Goal: Information Seeking & Learning: Learn about a topic

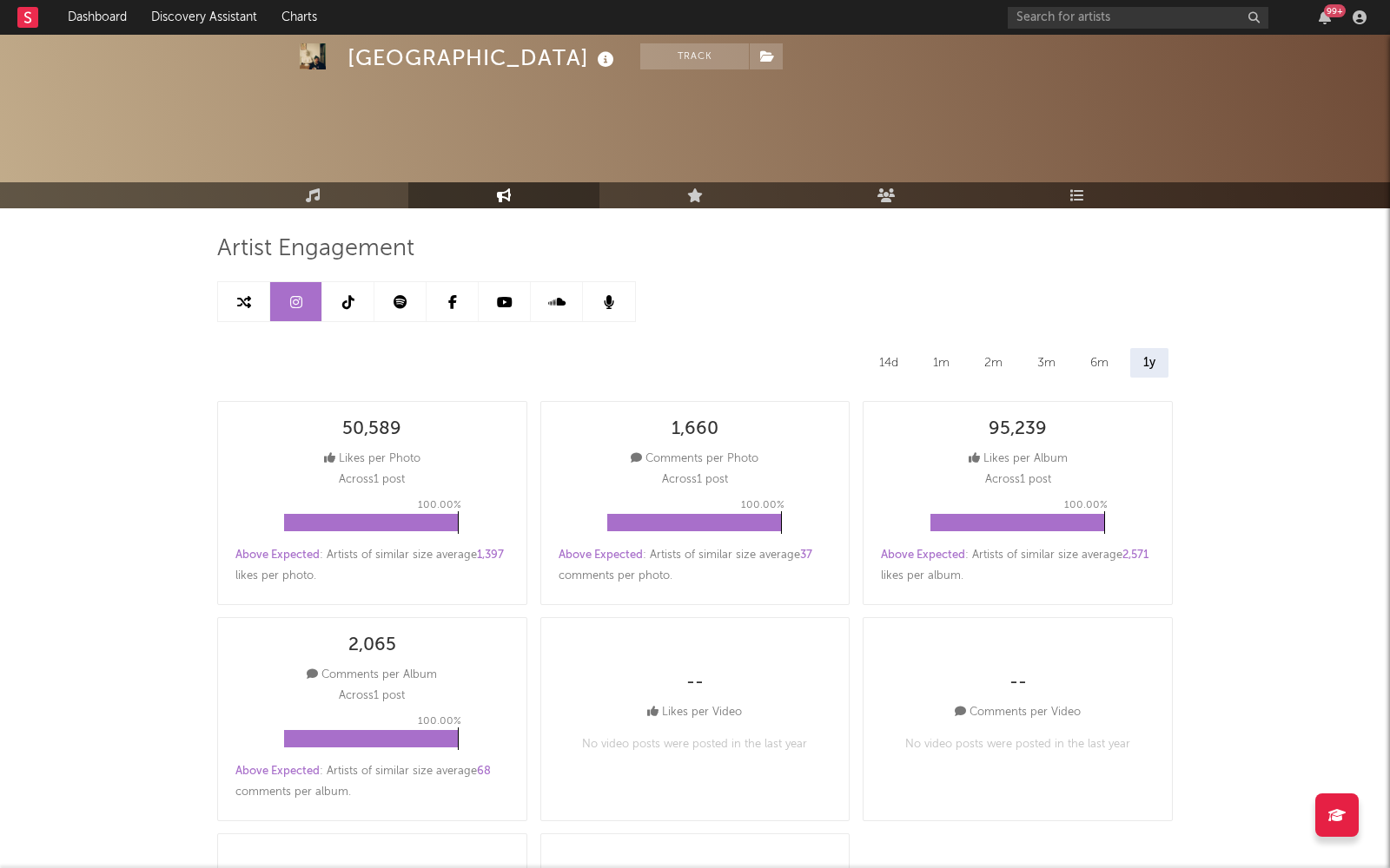
select select "6m"
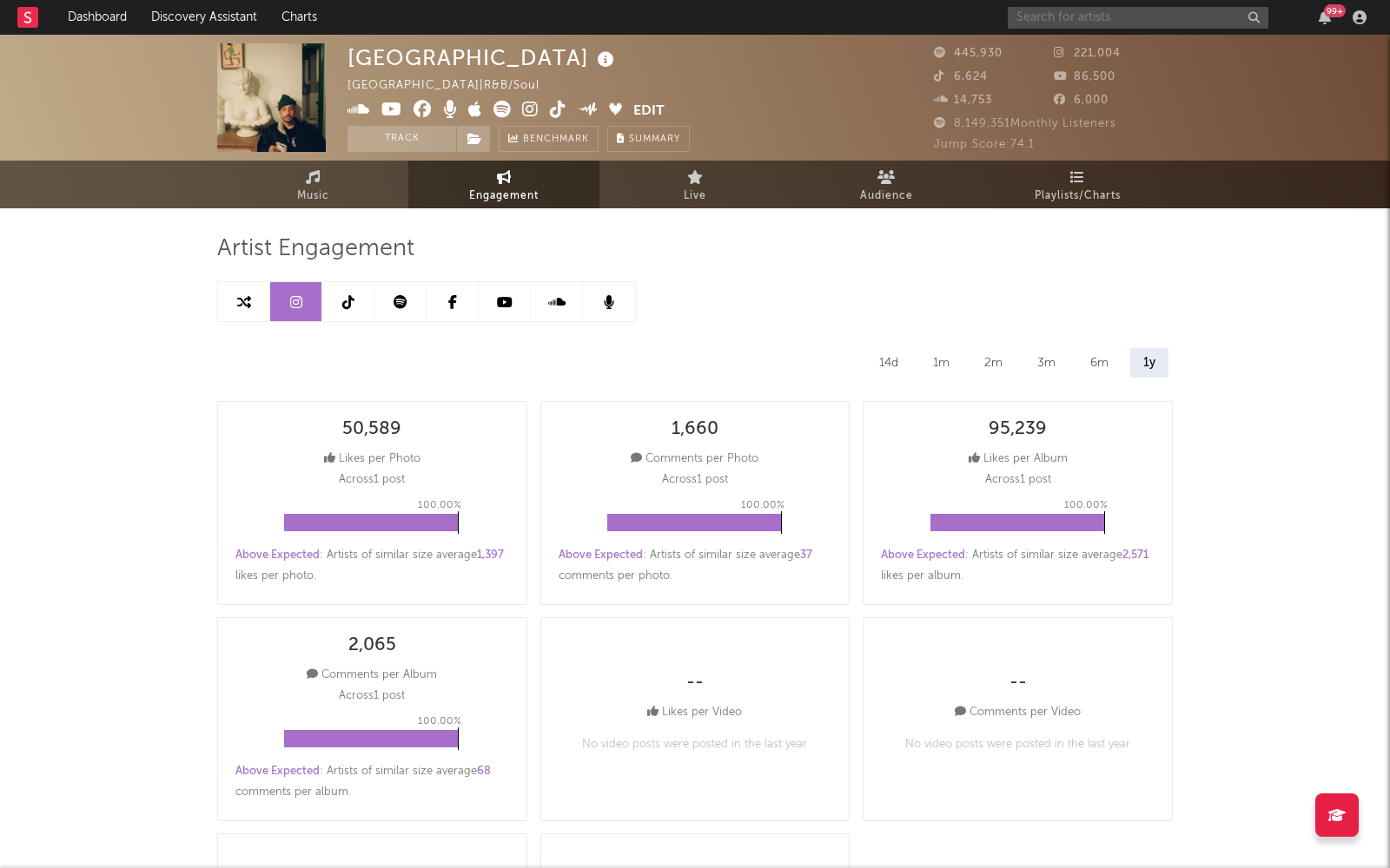
click at [1065, 20] on input "text" at bounding box center [1138, 18] width 261 height 22
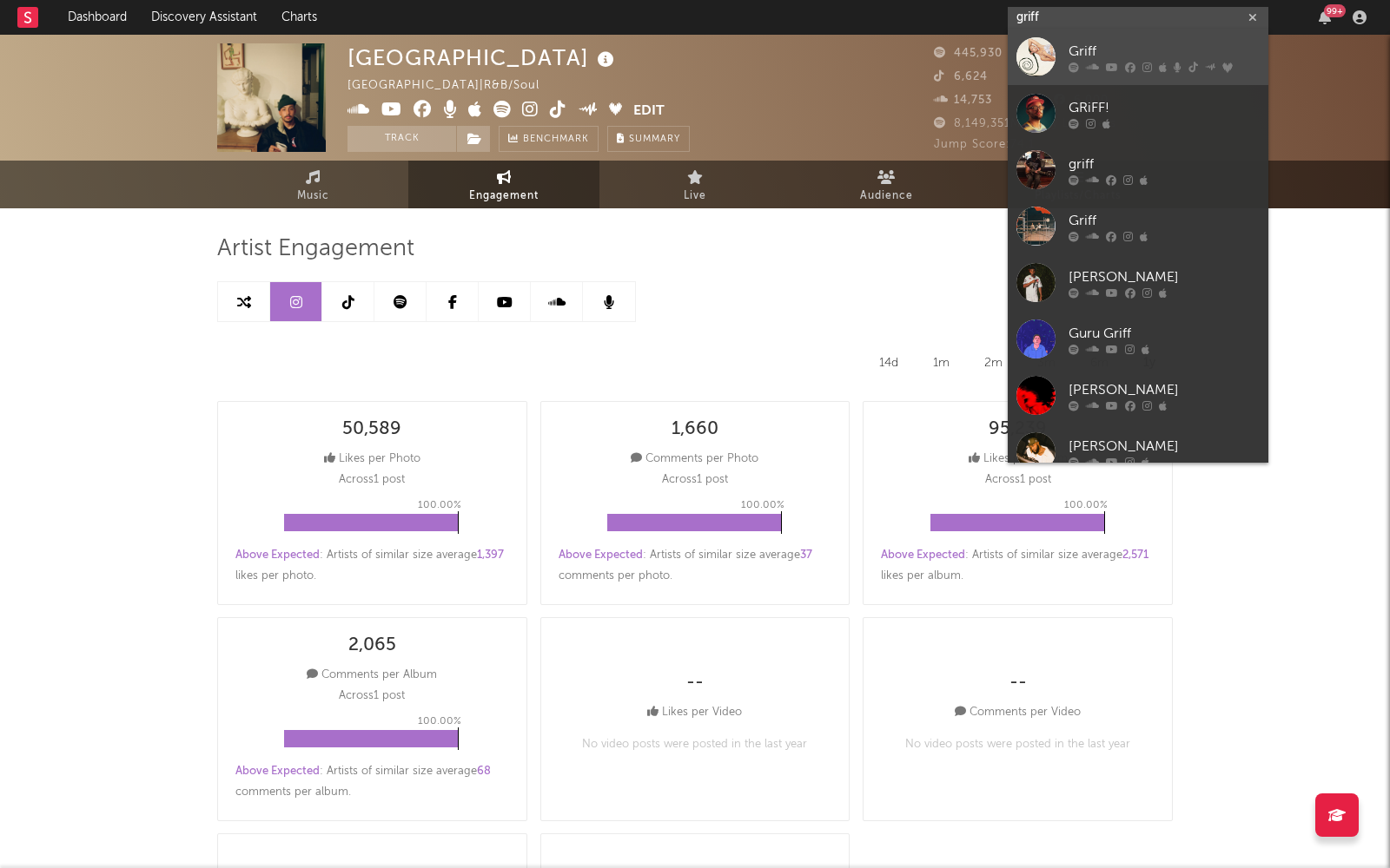
type input "griff"
click at [1161, 63] on icon at bounding box center [1163, 68] width 8 height 11
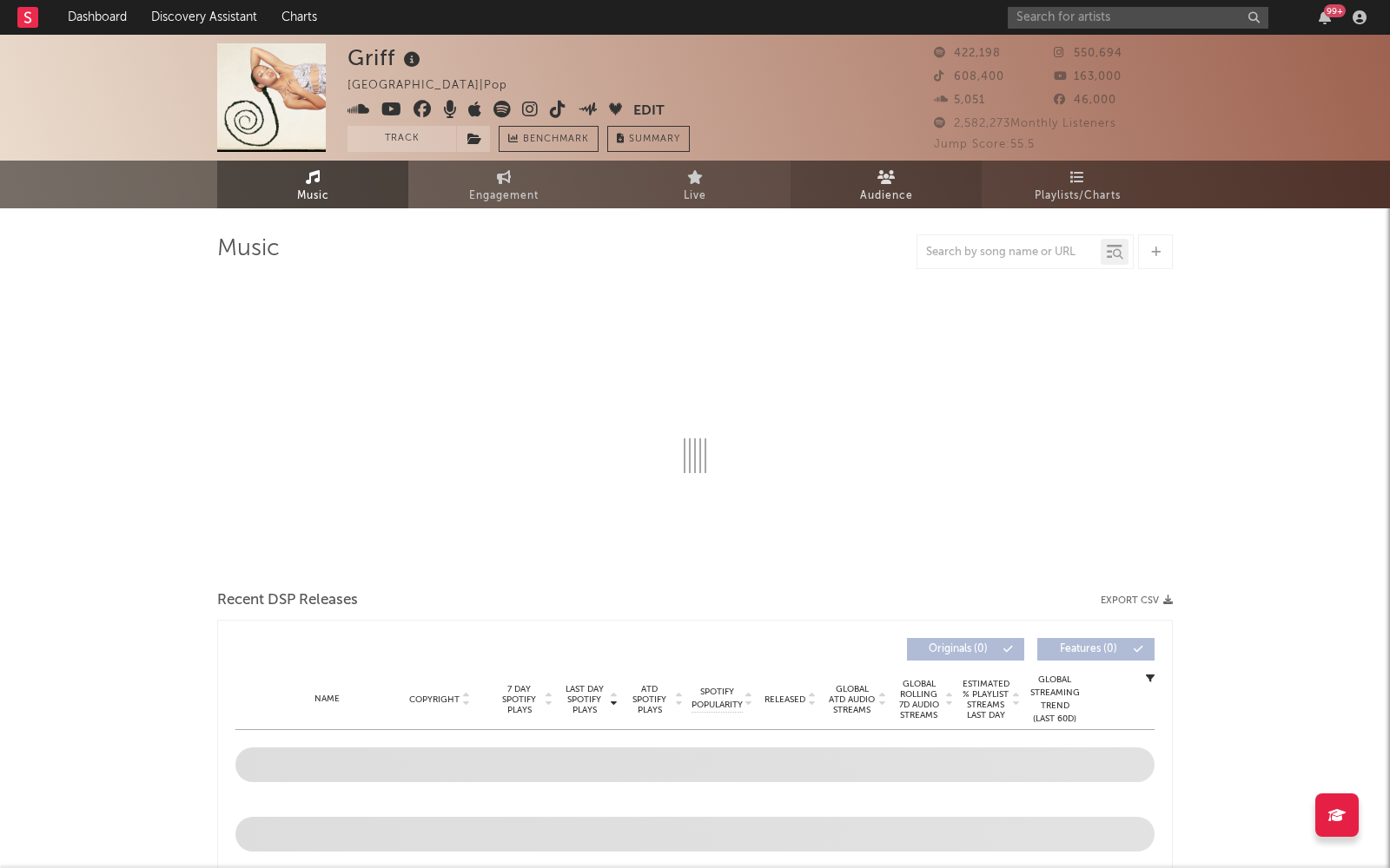
select select "6m"
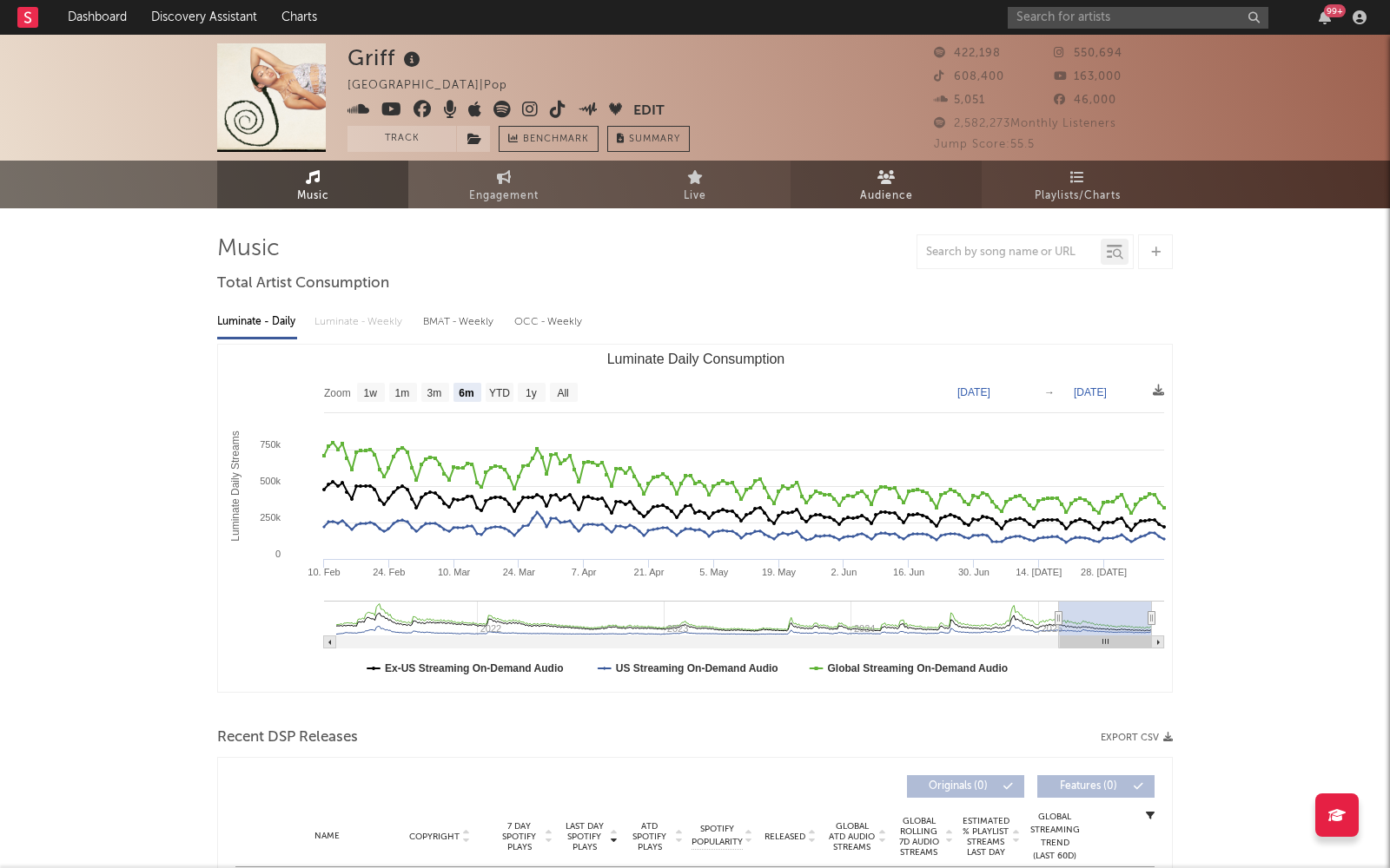
select select "6m"
click at [872, 198] on span "Audience" at bounding box center [887, 196] width 53 height 21
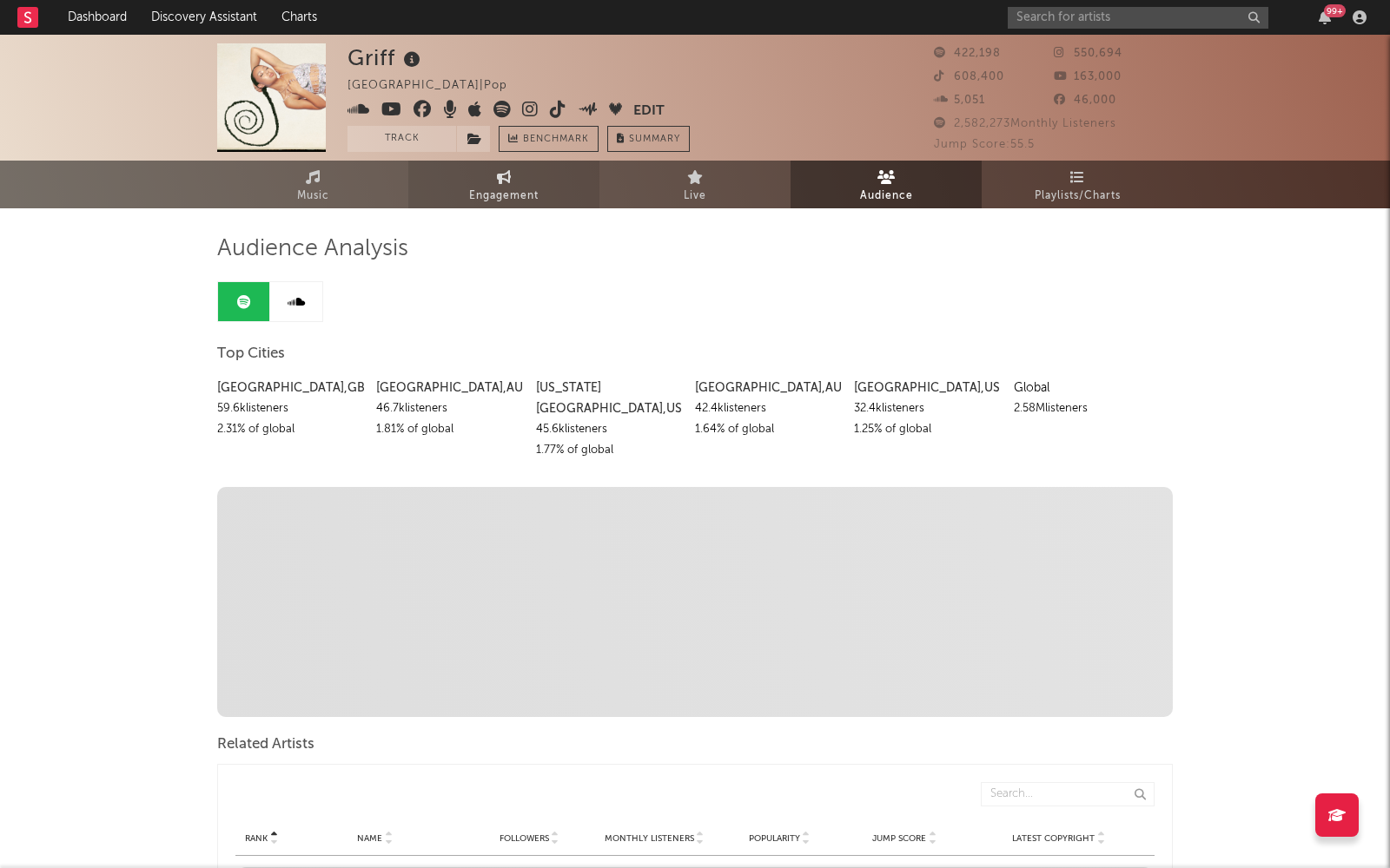
click at [522, 183] on link "Engagement" at bounding box center [504, 185] width 191 height 48
select select "1w"
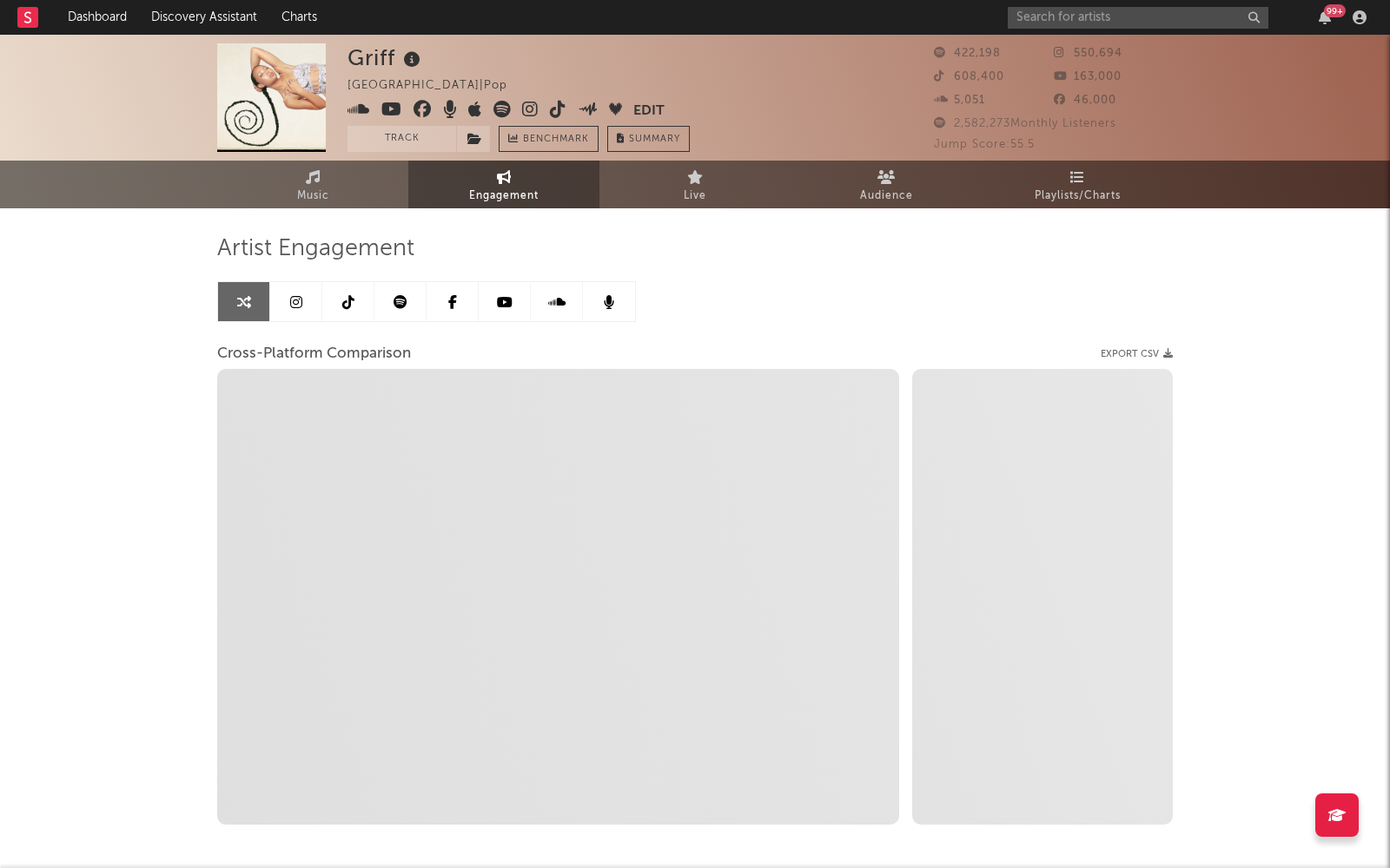
click at [301, 290] on link at bounding box center [296, 301] width 52 height 39
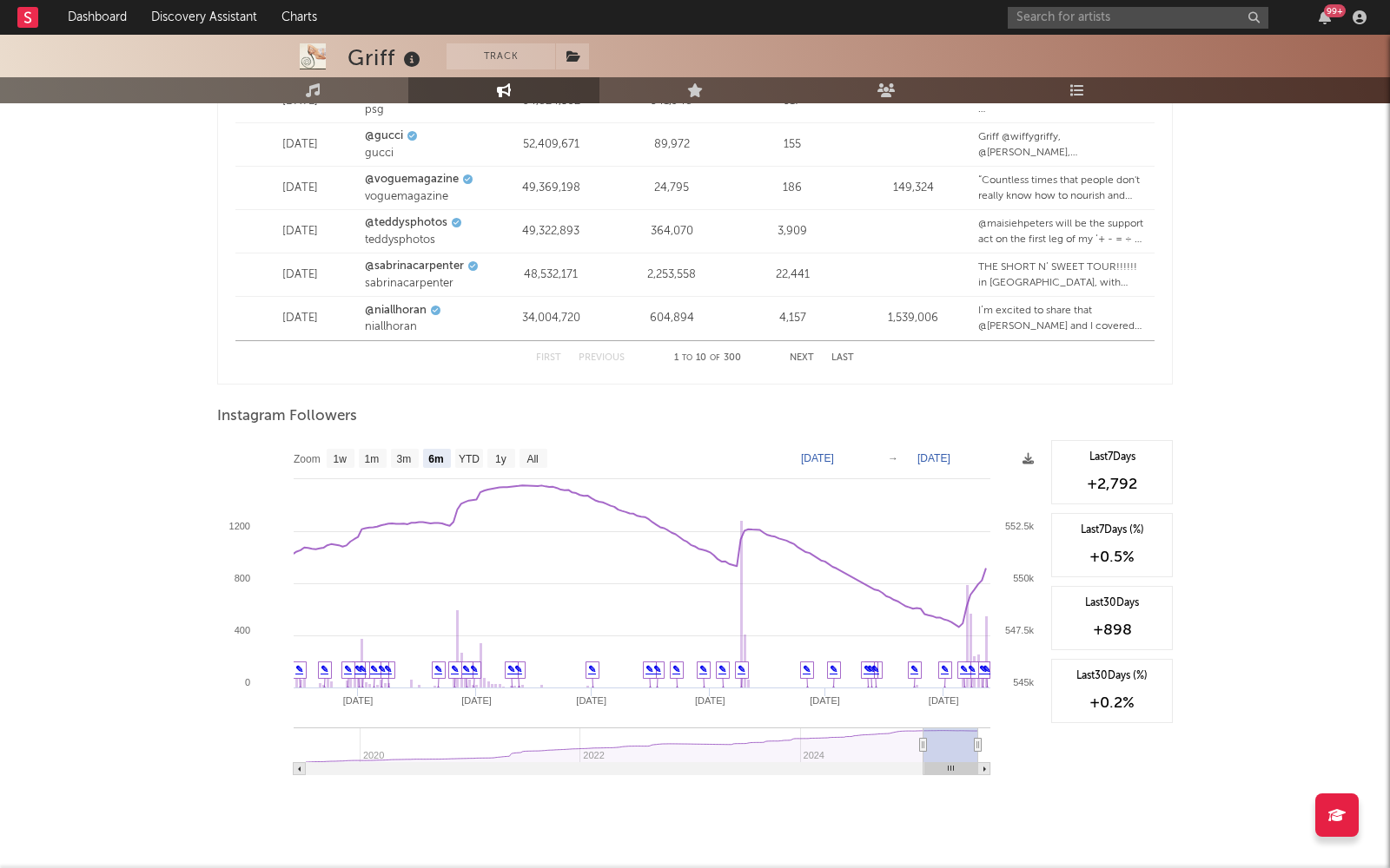
scroll to position [2389, 0]
click at [502, 453] on text "1y" at bounding box center [500, 459] width 11 height 12
select select "1y"
type input "[DATE]"
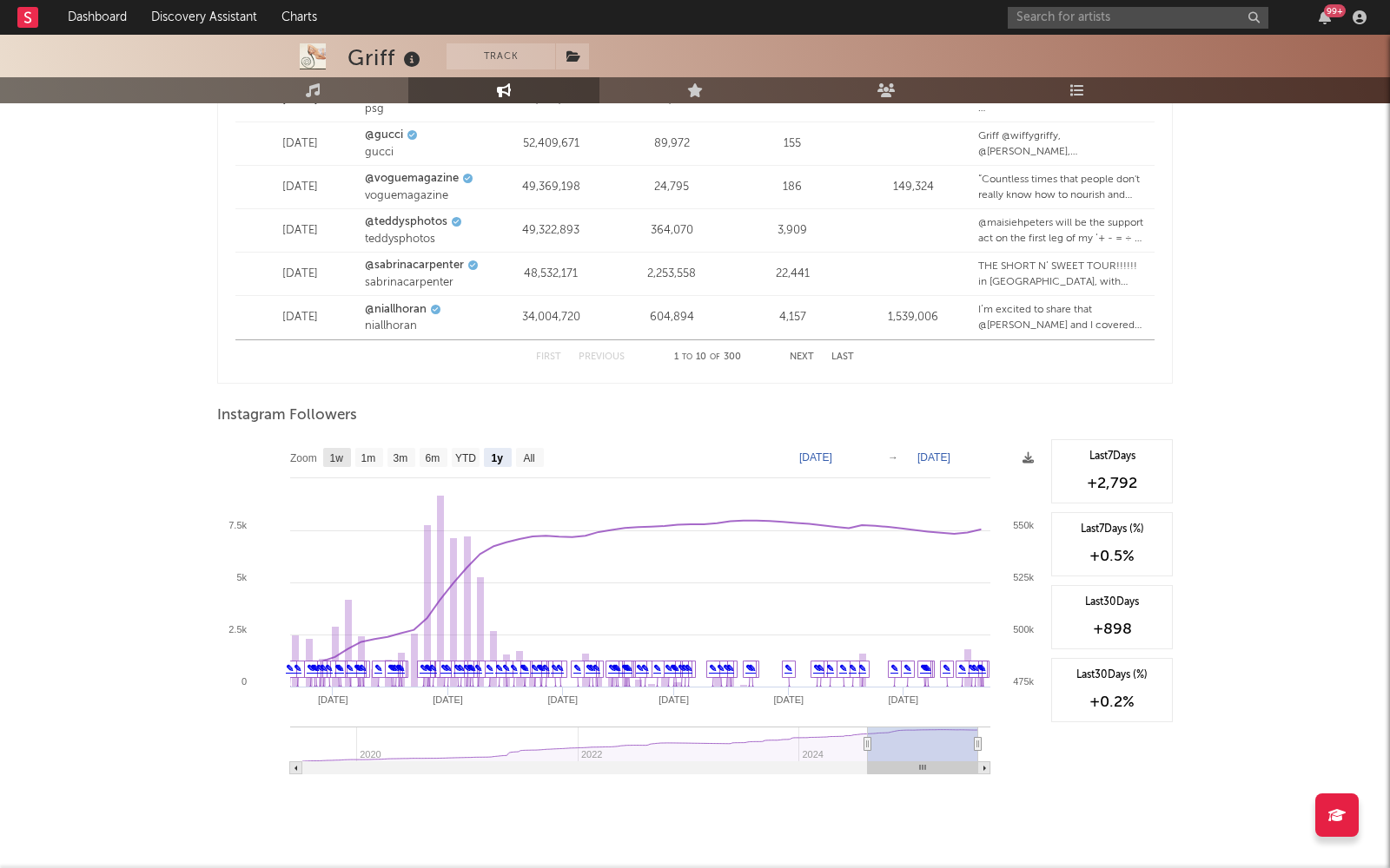
click at [341, 454] on text "1w" at bounding box center [337, 459] width 14 height 12
select select "1w"
type input "[DATE]"
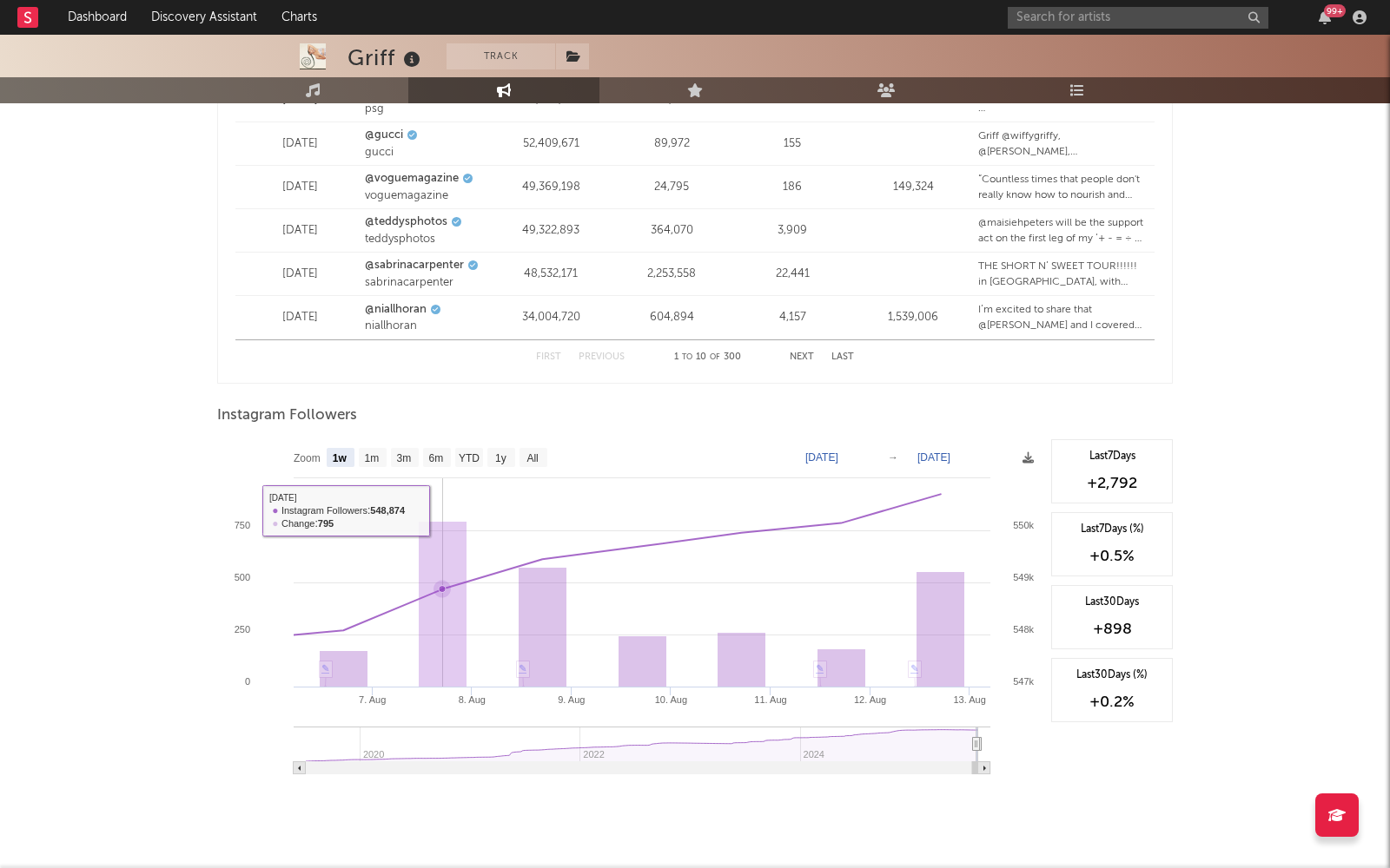
scroll to position [2365, 0]
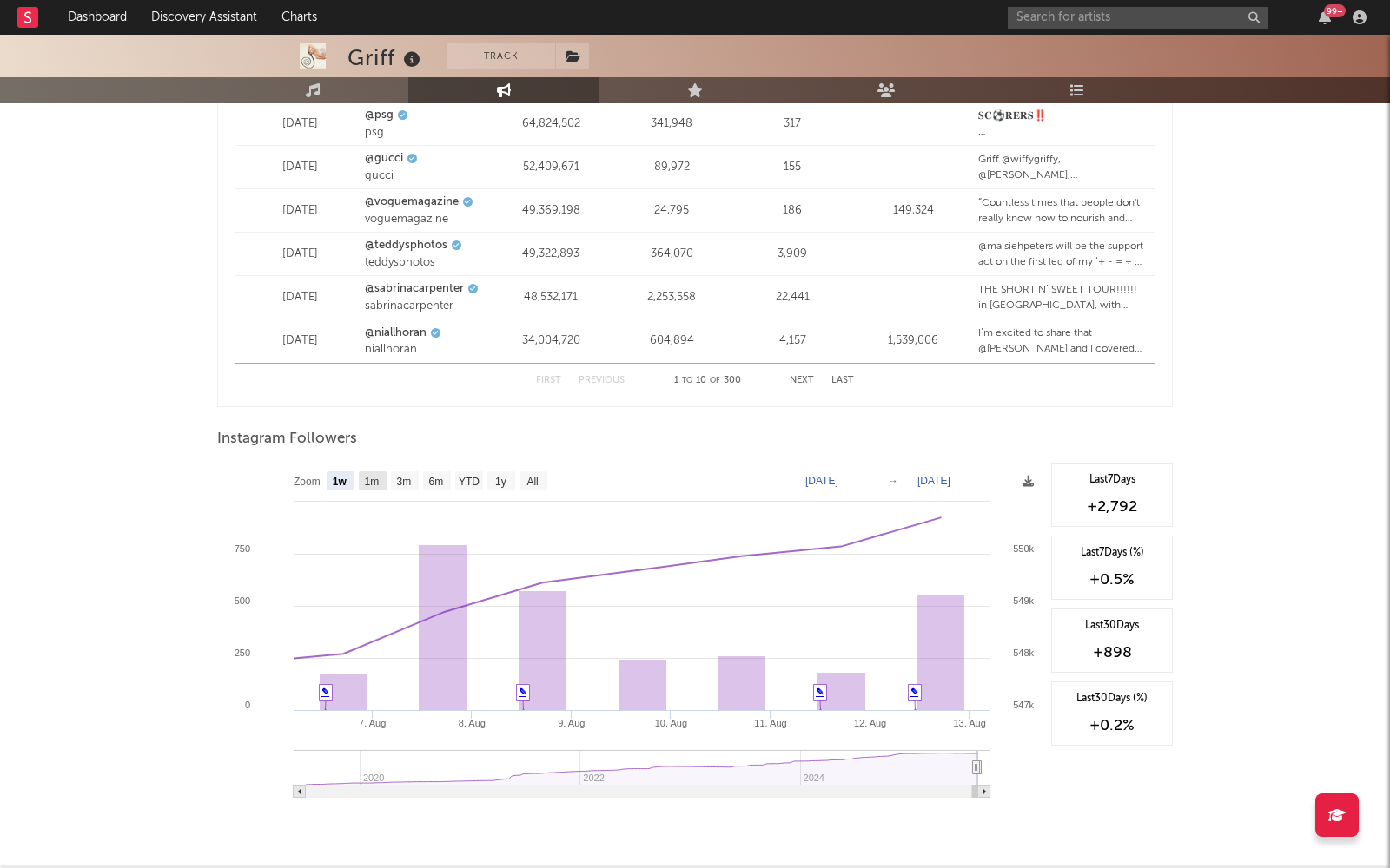
click at [371, 471] on rect at bounding box center [372, 481] width 27 height 19
select select "1m"
type input "[DATE]"
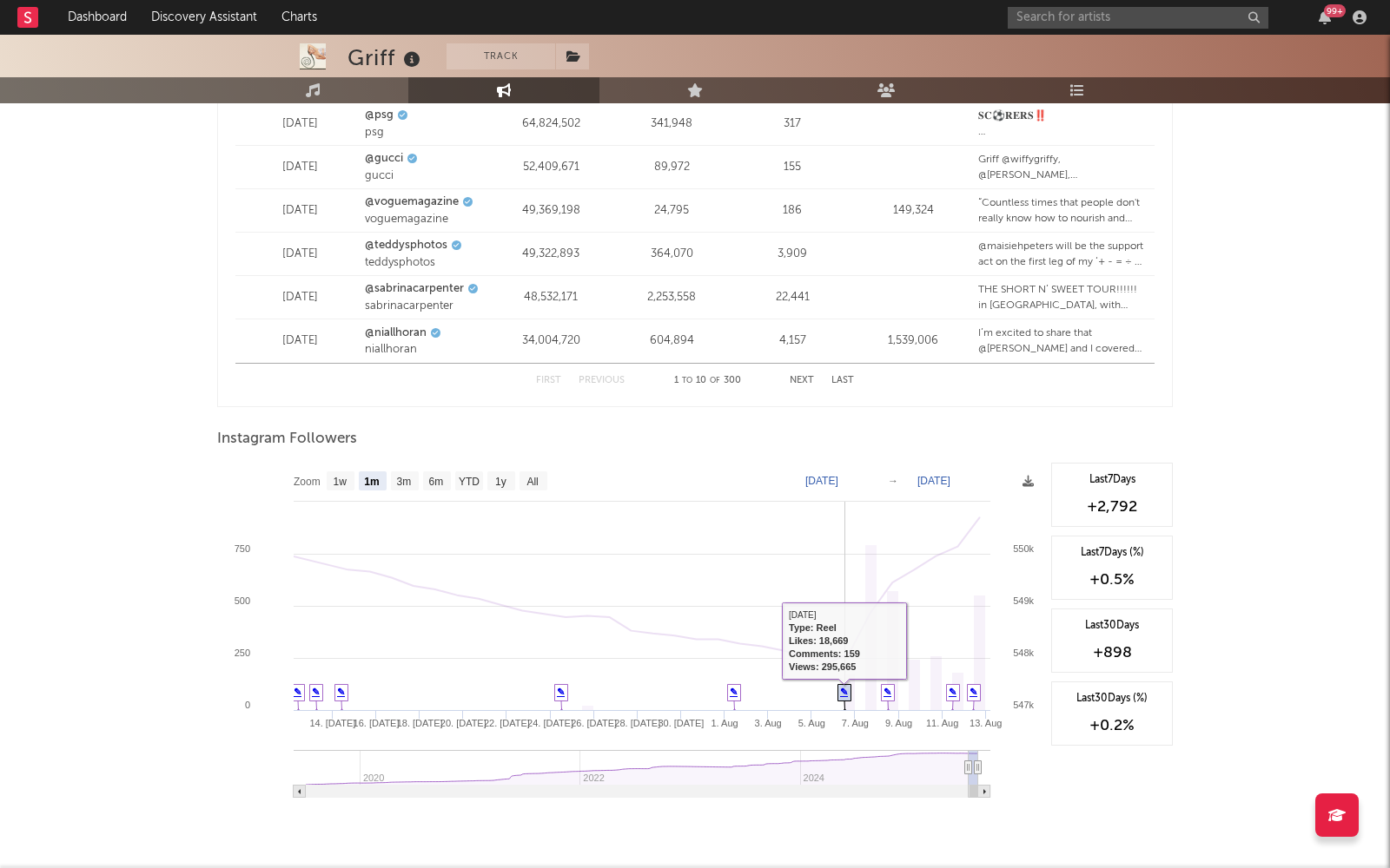
click at [850, 686] on icon at bounding box center [844, 698] width 13 height 27
click at [845, 685] on icon at bounding box center [844, 698] width 13 height 27
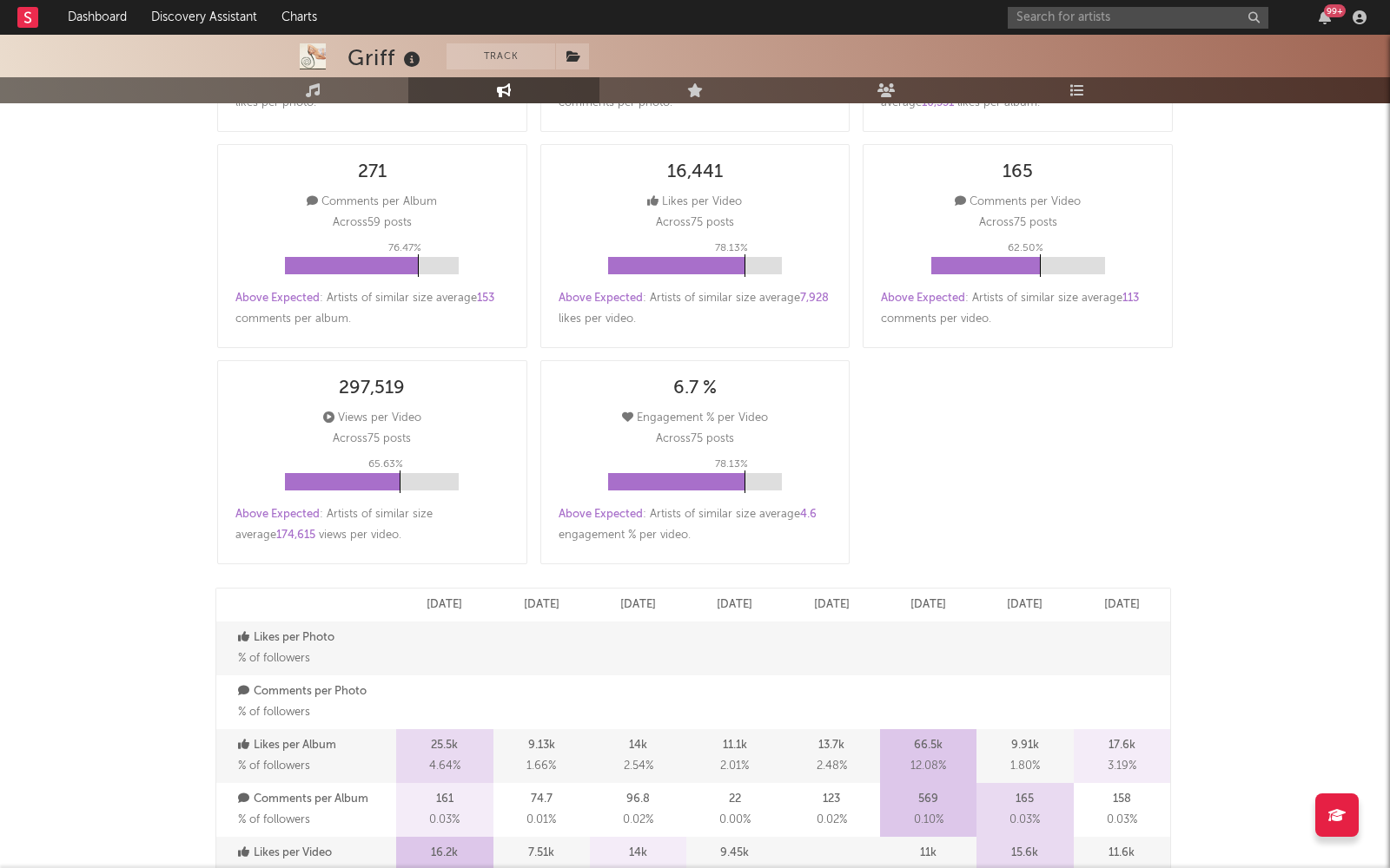
scroll to position [0, 0]
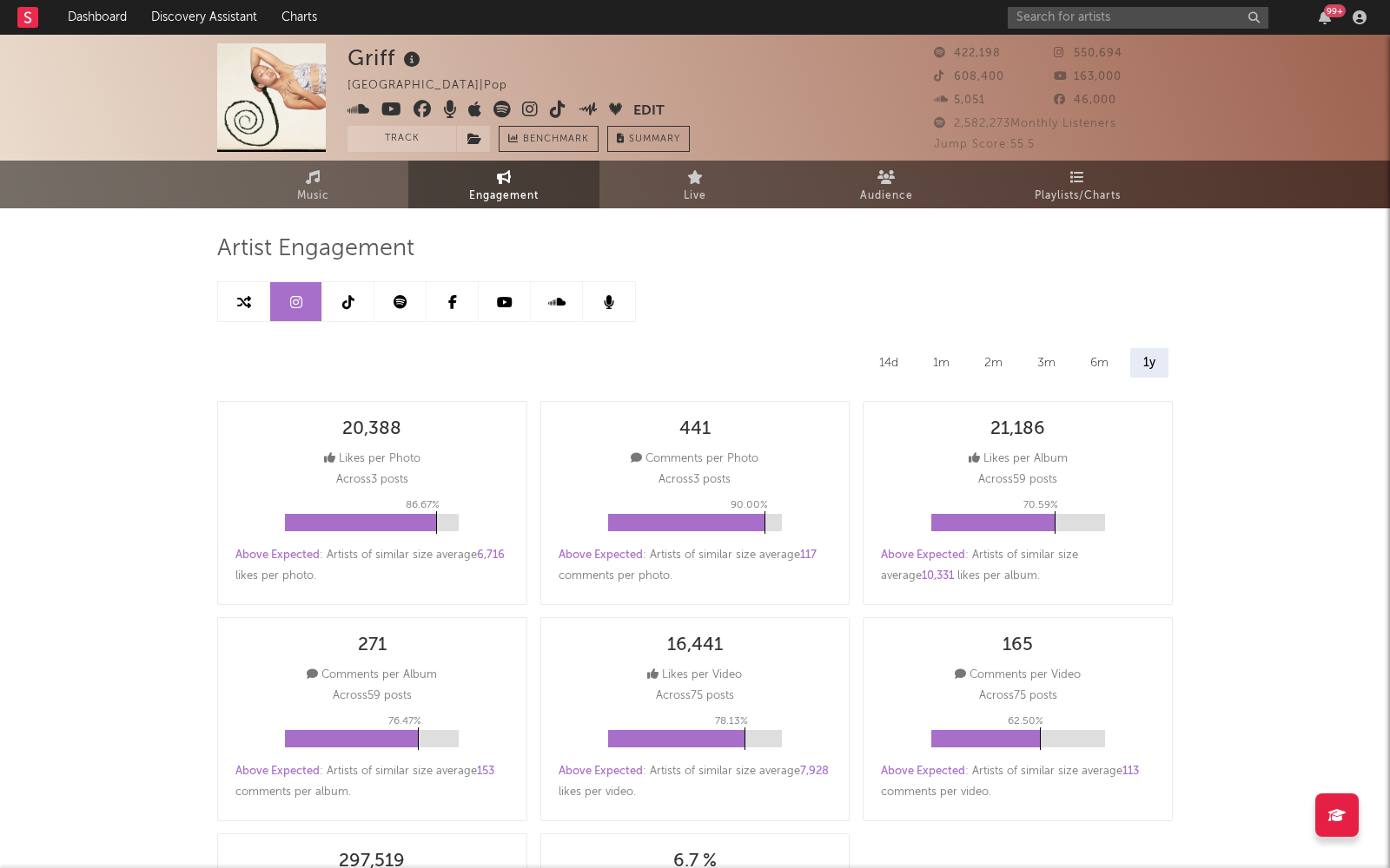
click at [354, 302] on icon at bounding box center [348, 302] width 12 height 14
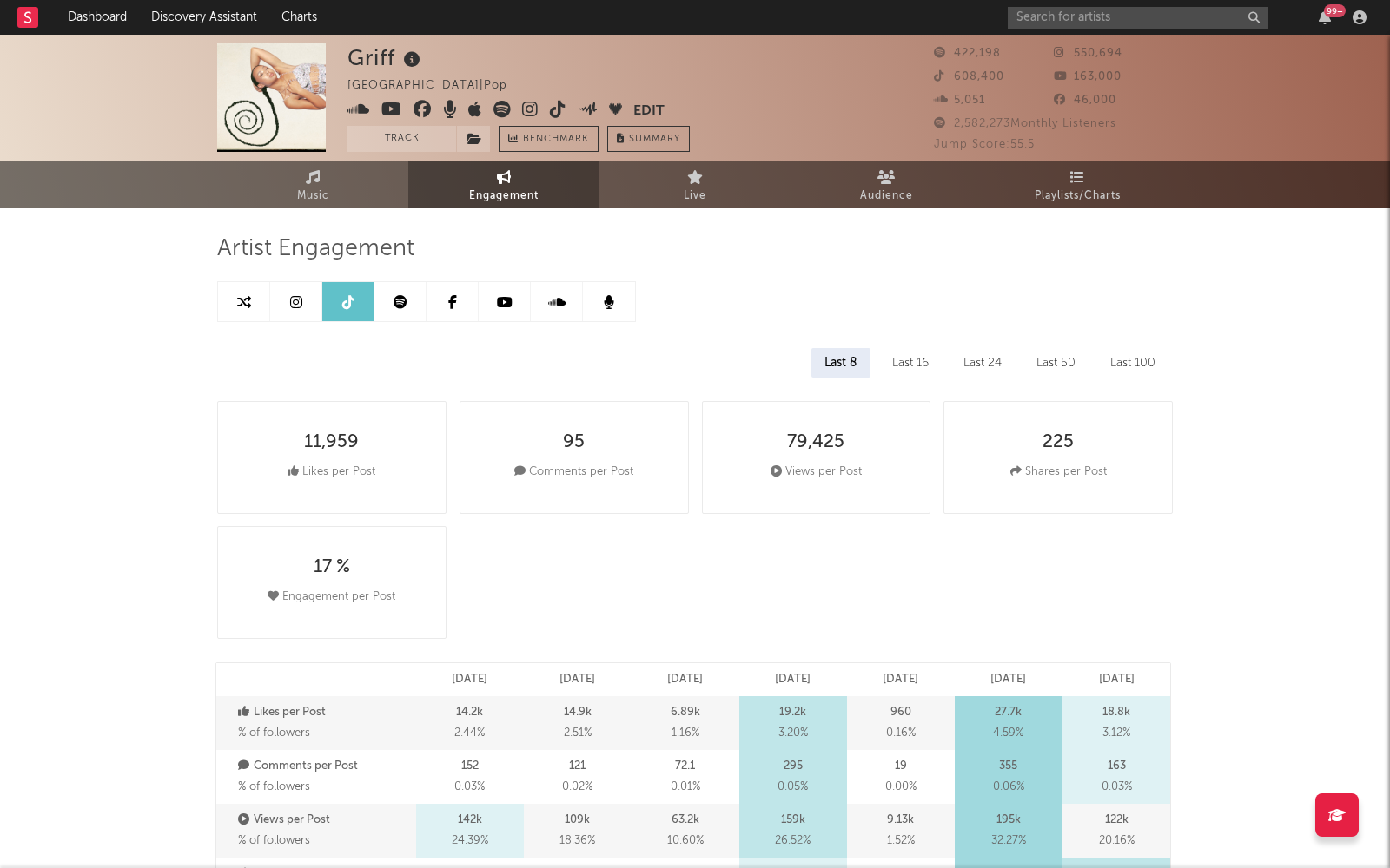
select select "6m"
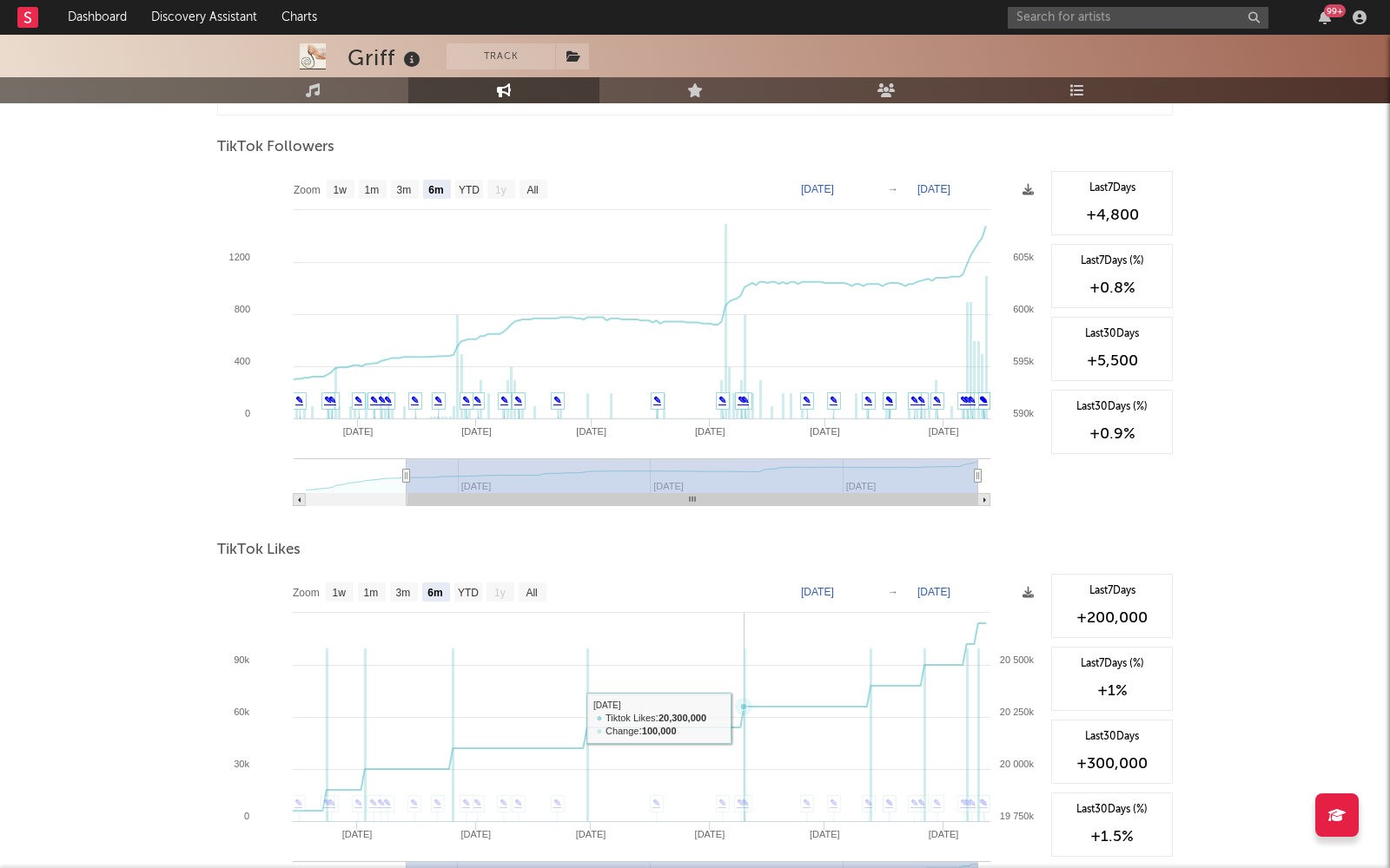
scroll to position [1576, 0]
